Goal: Task Accomplishment & Management: Manage account settings

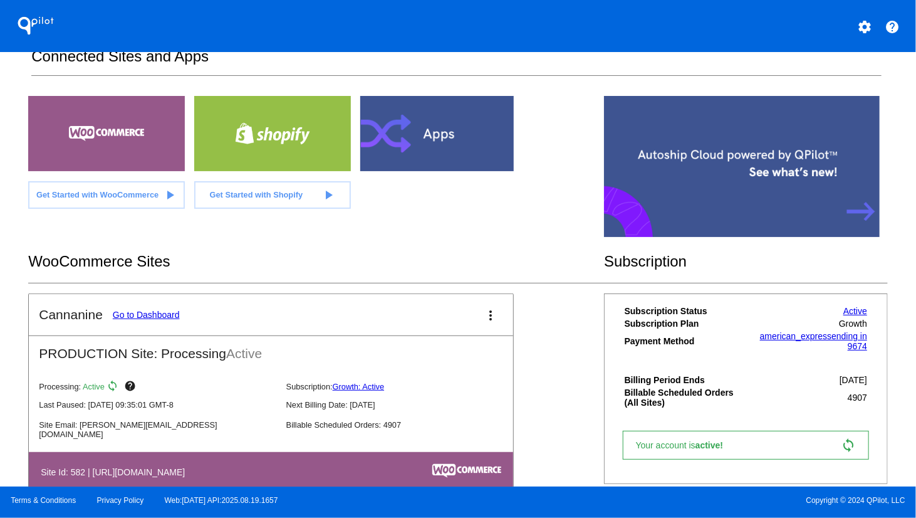
scroll to position [246, 0]
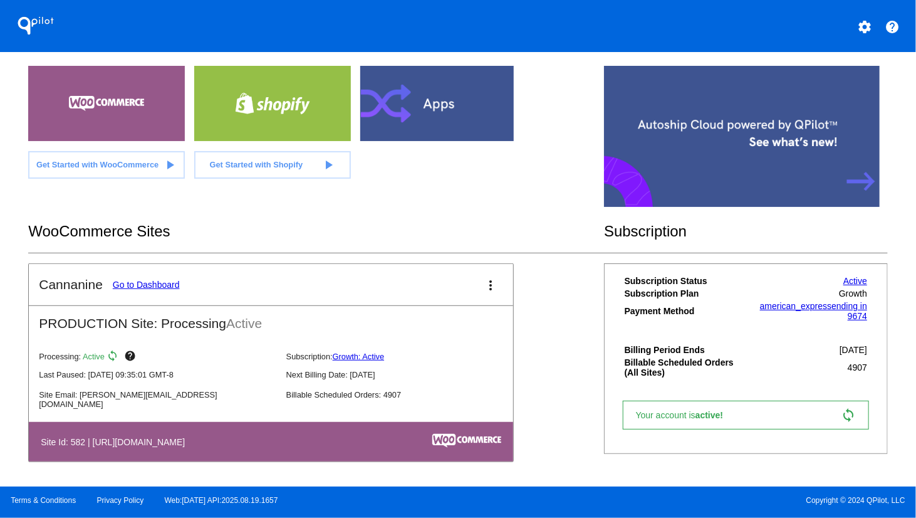
click at [153, 283] on link "Go to Dashboard" at bounding box center [146, 284] width 67 height 10
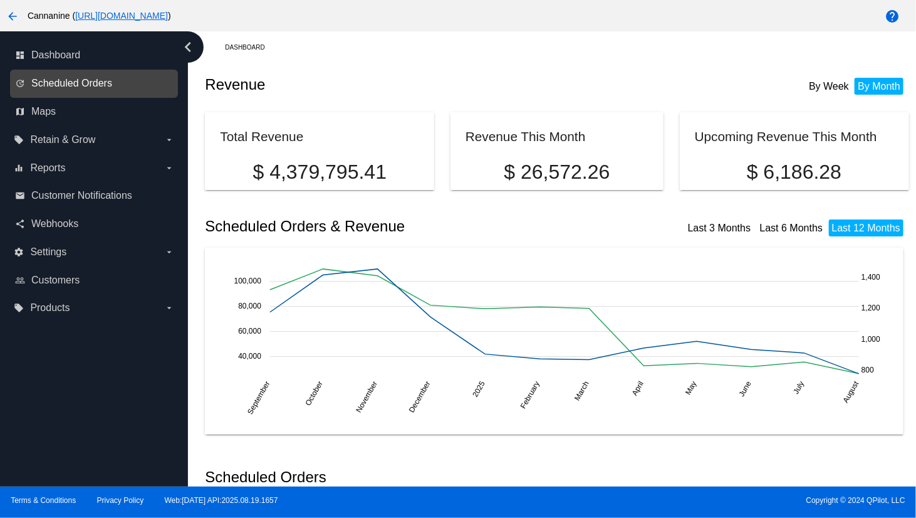
click at [92, 81] on span "Scheduled Orders" at bounding box center [71, 83] width 81 height 11
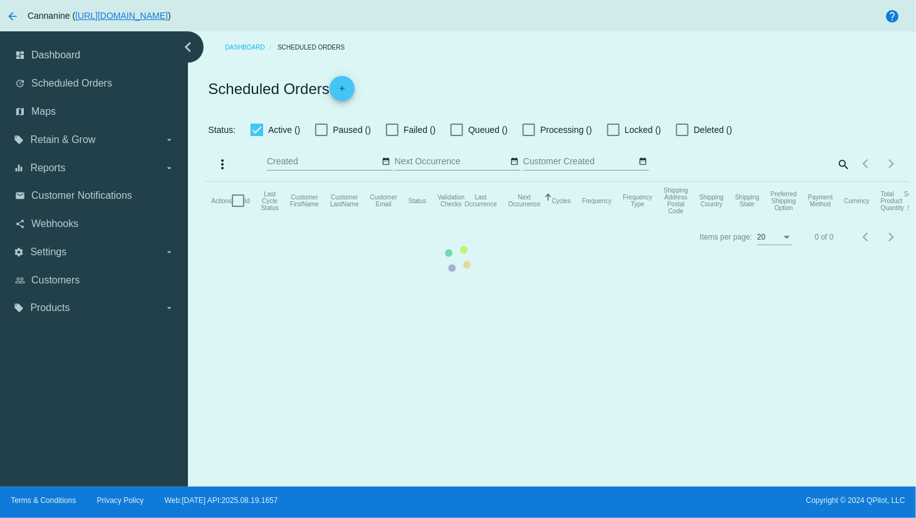
checkbox input "true"
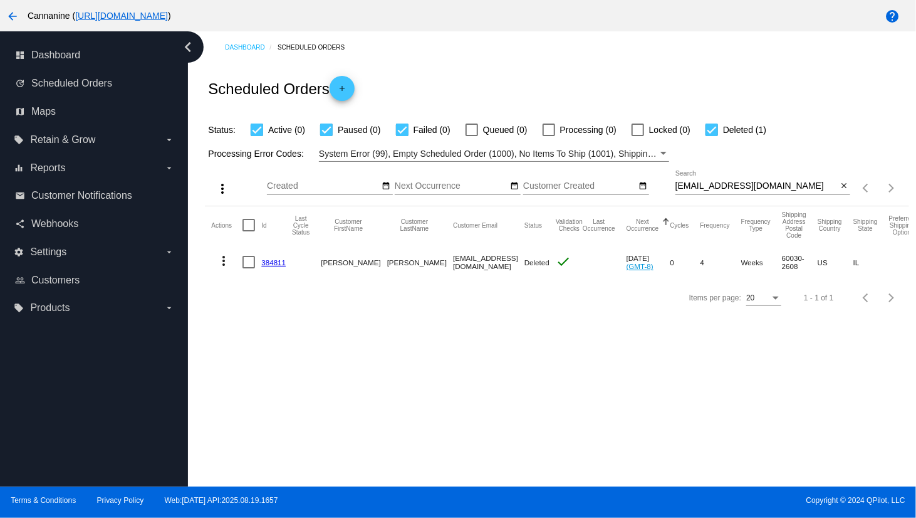
click at [785, 184] on input "[EMAIL_ADDRESS][DOMAIN_NAME]" at bounding box center [757, 186] width 162 height 10
paste input "something_about_bill@hot"
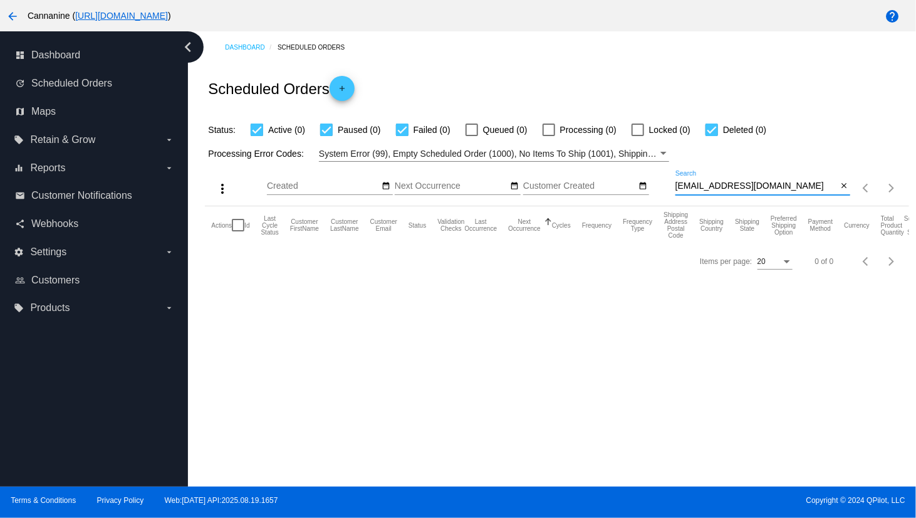
type input "[EMAIL_ADDRESS][DOMAIN_NAME]"
